Goal: Find specific page/section: Find specific page/section

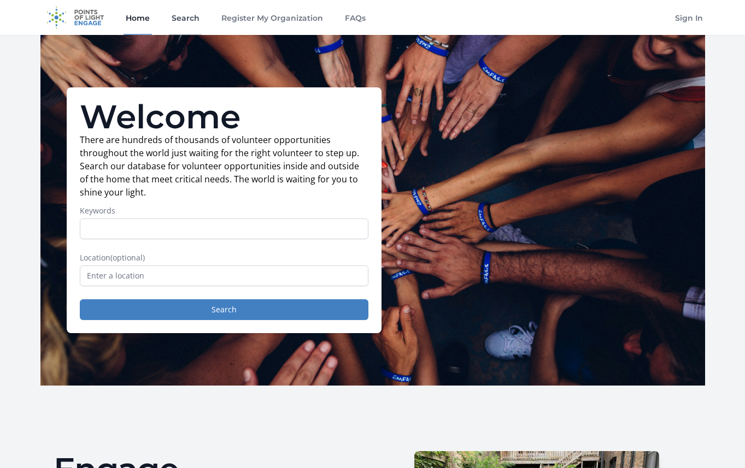
click at [182, 20] on link "Search" at bounding box center [185, 17] width 32 height 35
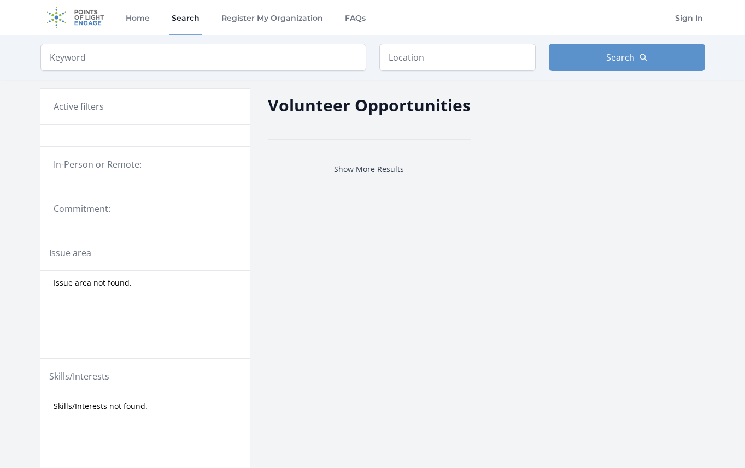
click at [380, 170] on link "Show More Results" at bounding box center [369, 169] width 70 height 10
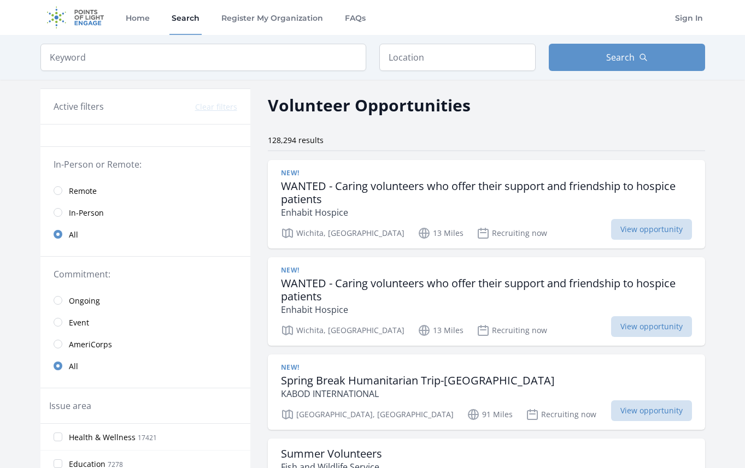
click at [415, 187] on h3 "WANTED - Caring volunteers who offer their support and friendship to hospice pa…" at bounding box center [486, 193] width 411 height 26
